Goal: Navigation & Orientation: Go to known website

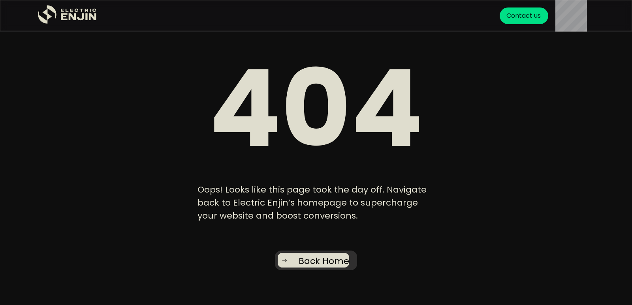
click at [299, 256] on div "Back Home" at bounding box center [323, 261] width 51 height 13
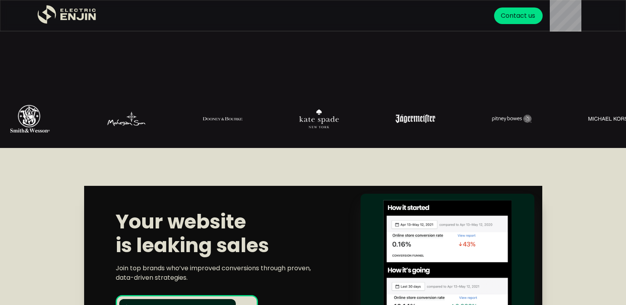
scroll to position [355, 0]
